Goal: Task Accomplishment & Management: Manage account settings

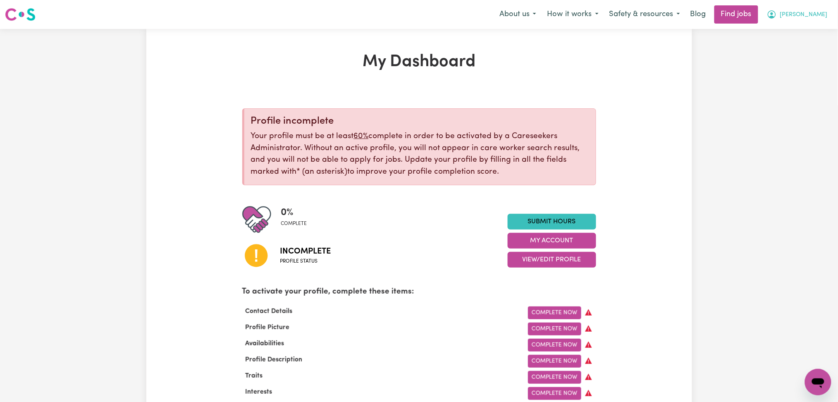
click at [820, 13] on span "[PERSON_NAME]" at bounding box center [804, 14] width 48 height 9
click at [813, 60] on link "Logout" at bounding box center [799, 63] width 65 height 16
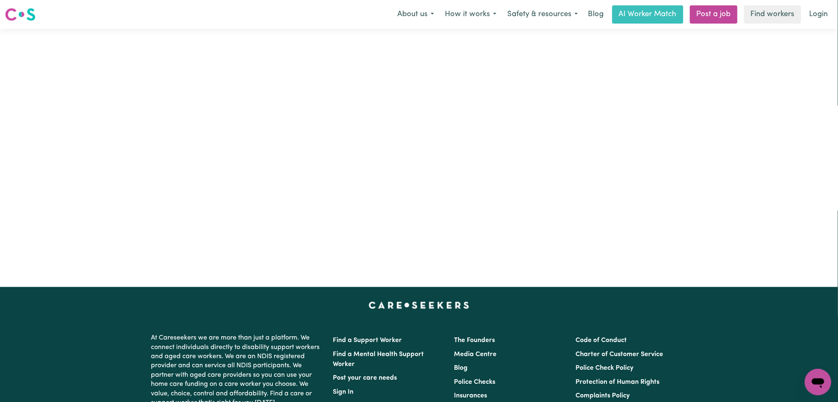
click at [272, 105] on div "Care workers and care seekers sign in here Support Coordinators sign in here Pr…" at bounding box center [418, 151] width 409 height 212
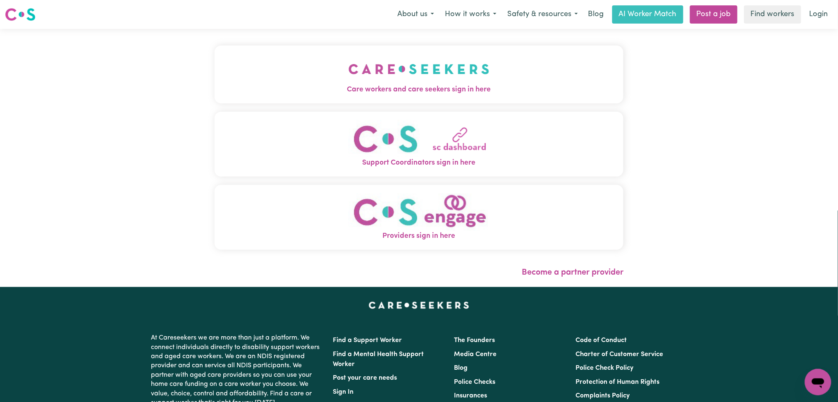
click at [283, 83] on button "Care workers and care seekers sign in here" at bounding box center [418, 74] width 409 height 58
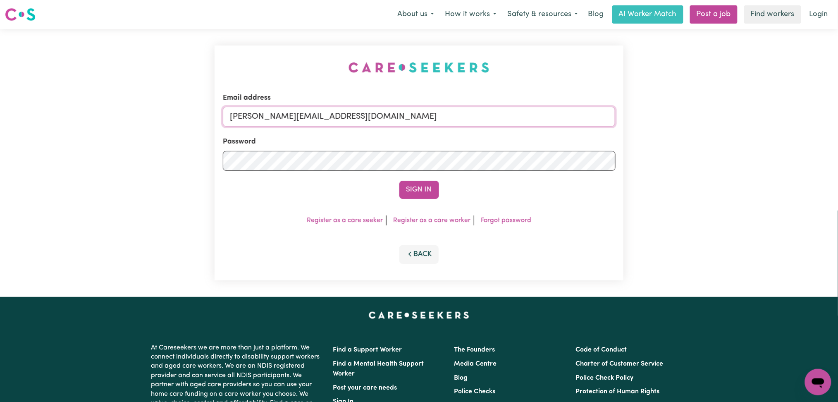
click at [378, 125] on input "[PERSON_NAME][EMAIL_ADDRESS][DOMAIN_NAME]" at bounding box center [419, 117] width 393 height 20
drag, startPoint x: 274, startPoint y: 115, endPoint x: 498, endPoint y: 115, distance: 223.6
click at [498, 115] on input "Superuser~[EMAIL_ADDRESS][DOMAIN_NAME]" at bounding box center [419, 117] width 393 height 20
type input "Superuser~[EMAIL_ADDRESS][DOMAIN_NAME]"
click at [422, 186] on button "Sign In" at bounding box center [419, 190] width 40 height 18
